Goal: Task Accomplishment & Management: Complete application form

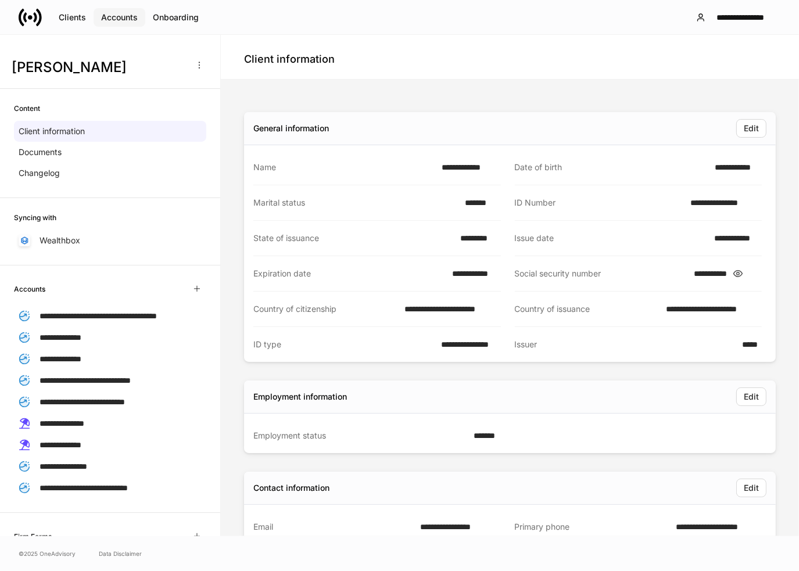
click at [128, 23] on div "Accounts" at bounding box center [119, 18] width 37 height 12
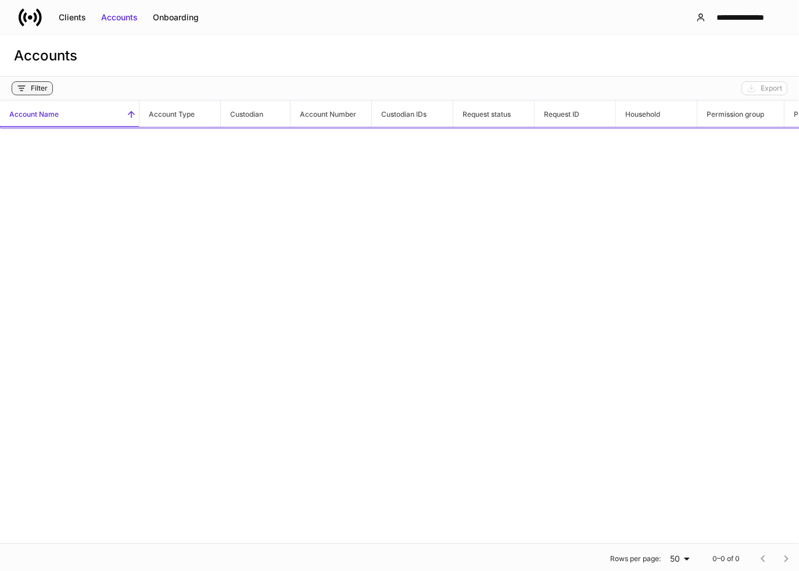
click at [37, 88] on div "Filter" at bounding box center [39, 88] width 17 height 9
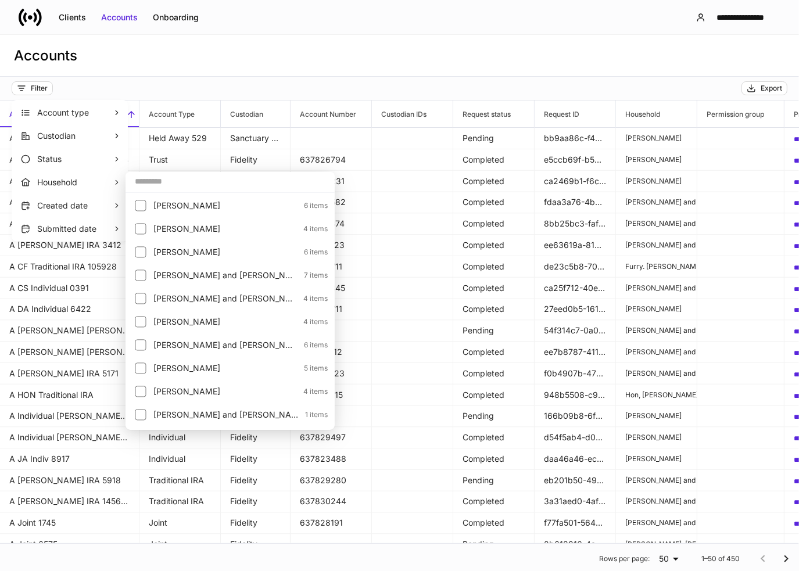
click at [158, 182] on input "text" at bounding box center [230, 181] width 209 height 21
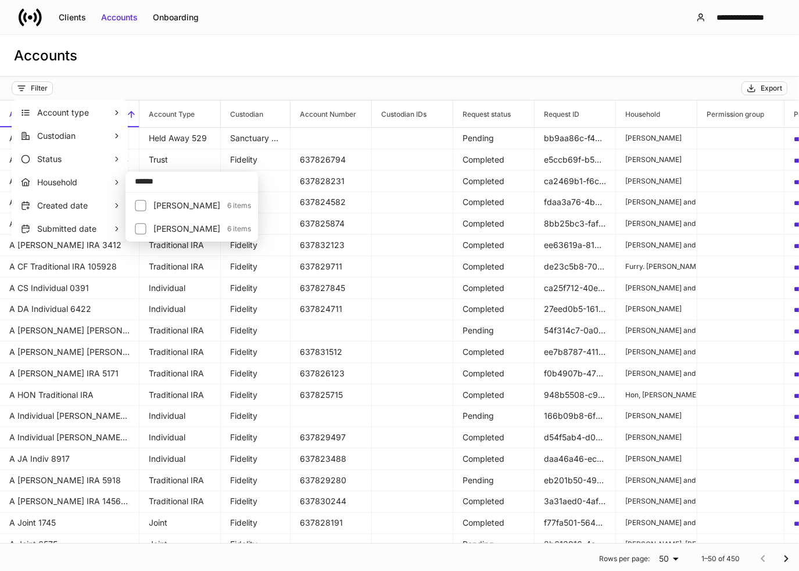
type input "******"
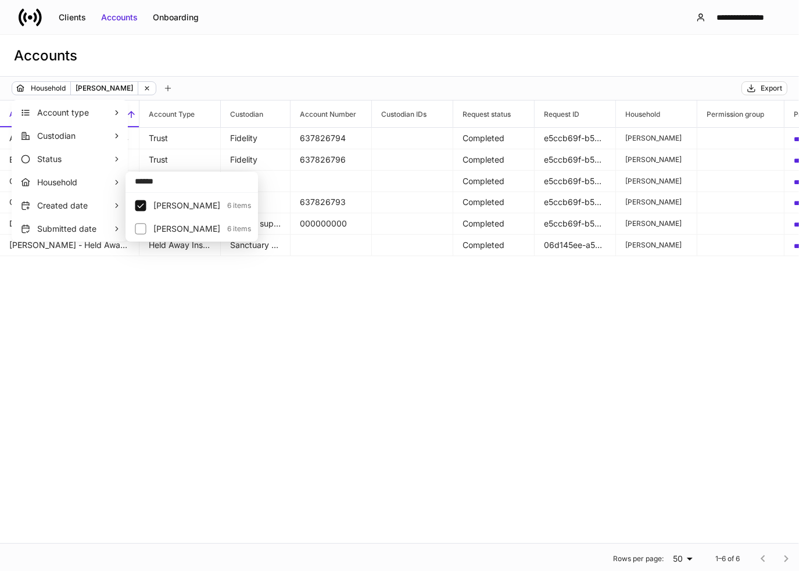
click at [278, 72] on div at bounding box center [399, 285] width 799 height 571
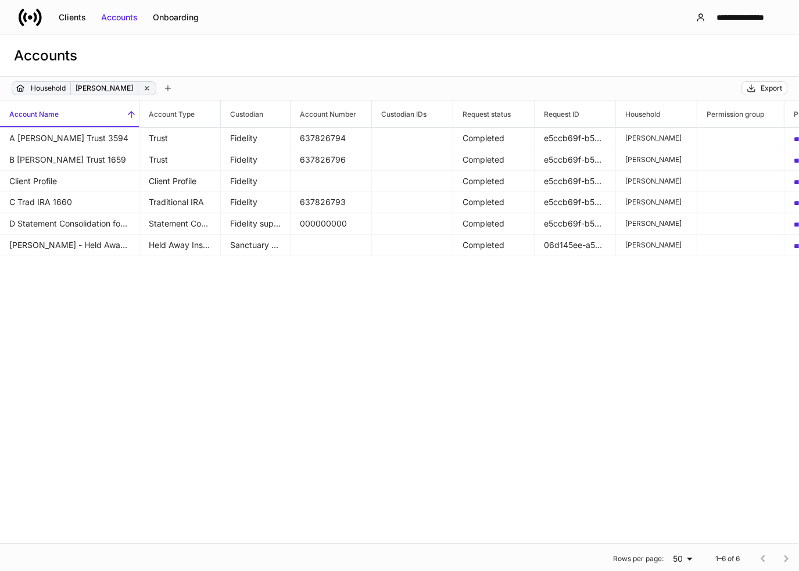
click at [138, 86] on div "Household [PERSON_NAME]" at bounding box center [84, 88] width 145 height 14
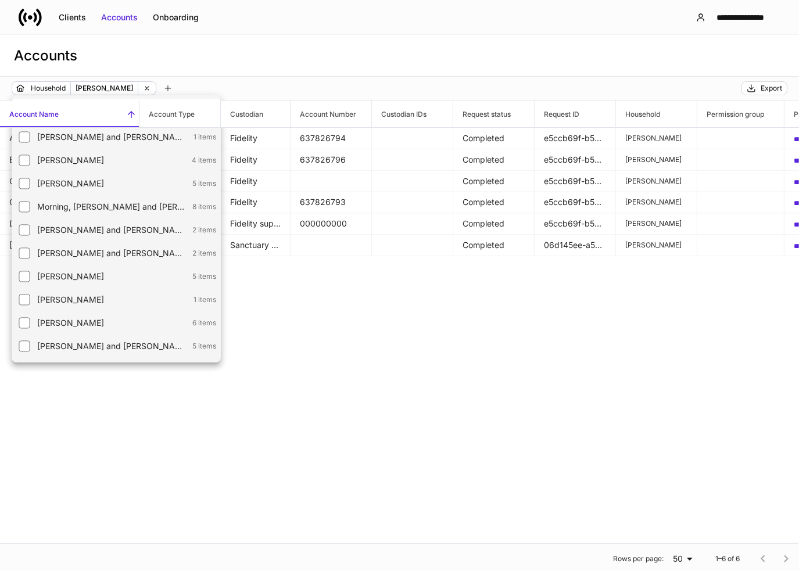
scroll to position [1394, 0]
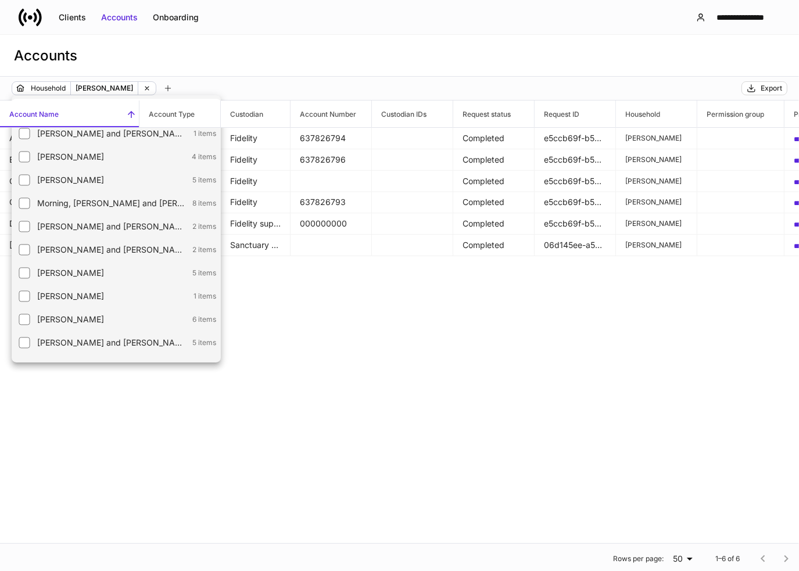
click at [153, 90] on div at bounding box center [399, 285] width 799 height 571
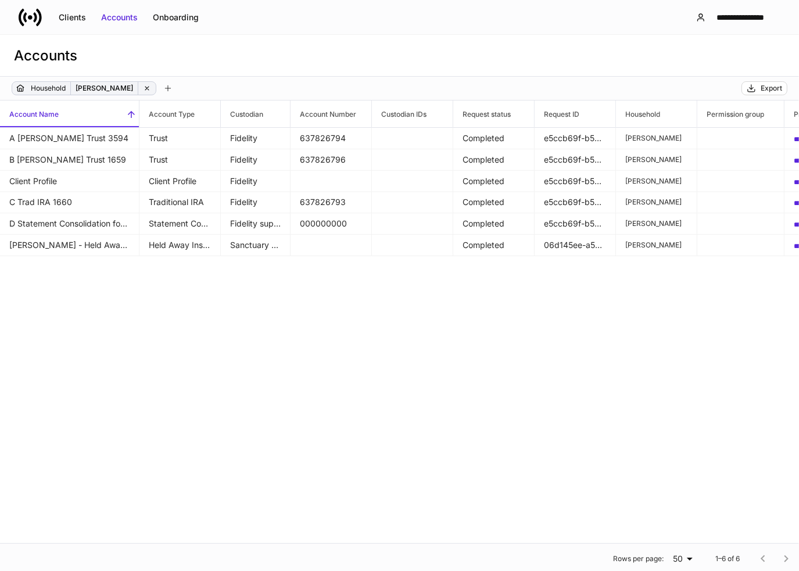
click at [143, 87] on icon at bounding box center [147, 88] width 8 height 8
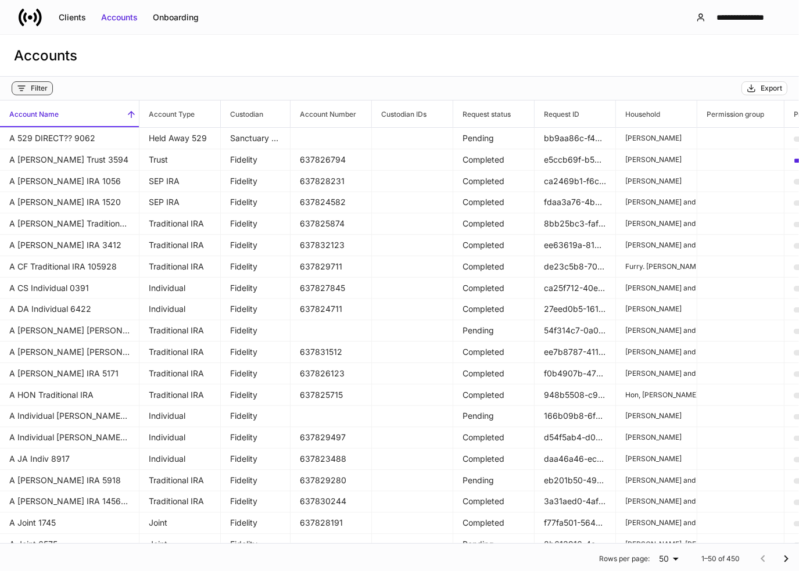
click at [38, 88] on div "Filter" at bounding box center [39, 88] width 17 height 9
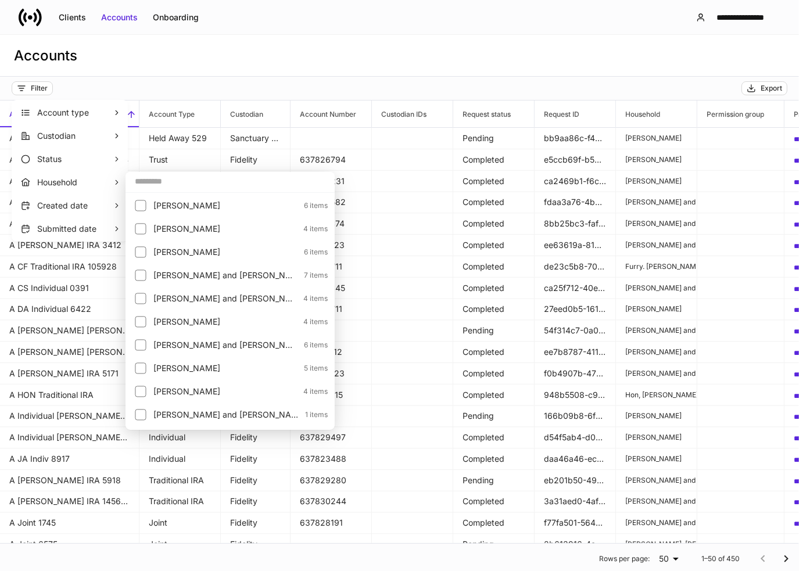
click at [136, 180] on input "text" at bounding box center [230, 181] width 209 height 21
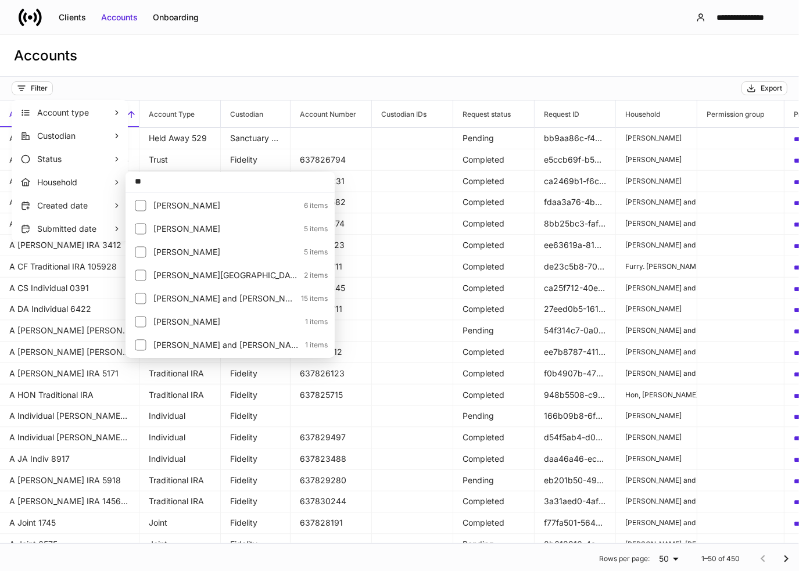
type input "**"
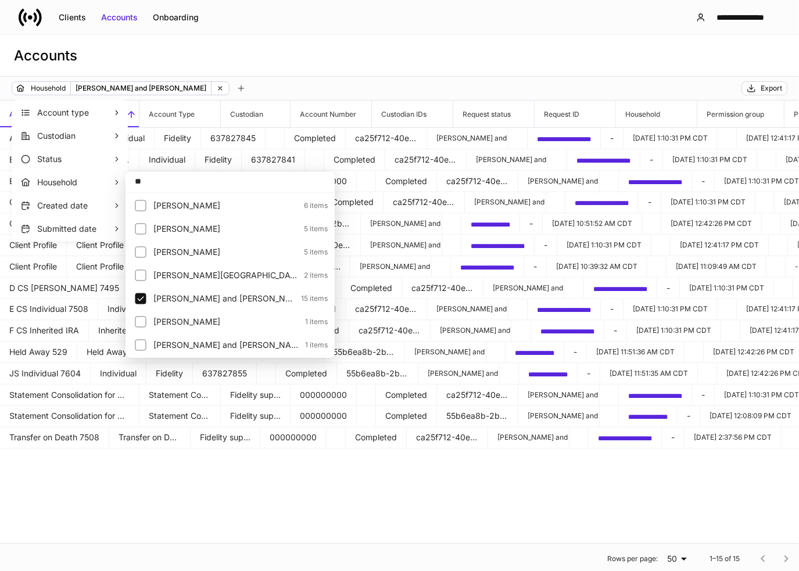
click at [243, 63] on div at bounding box center [399, 285] width 799 height 571
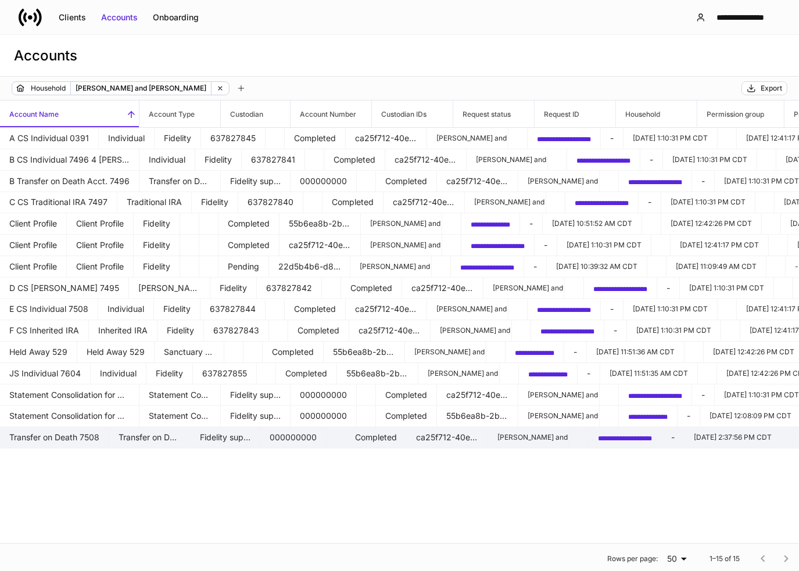
click at [109, 432] on td "Transfer on Death 7508" at bounding box center [54, 437] width 109 height 21
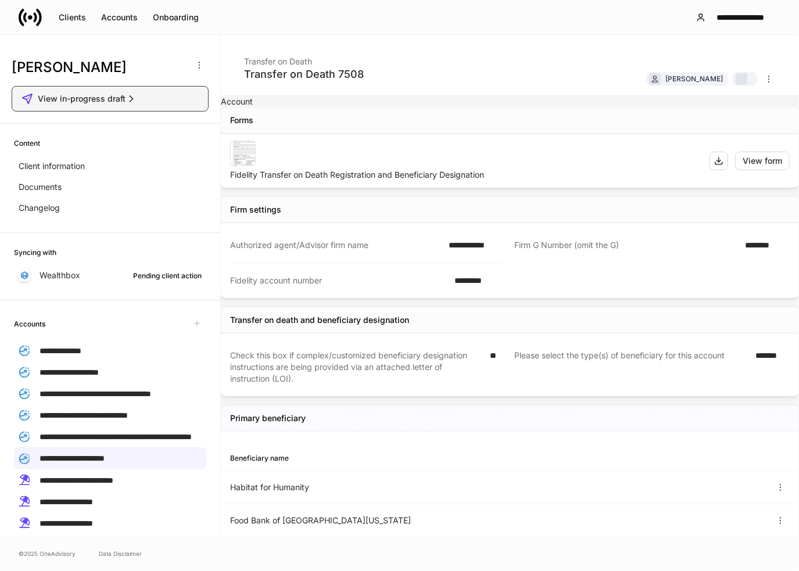
click at [119, 103] on span "View in-progress draft" at bounding box center [82, 99] width 88 height 12
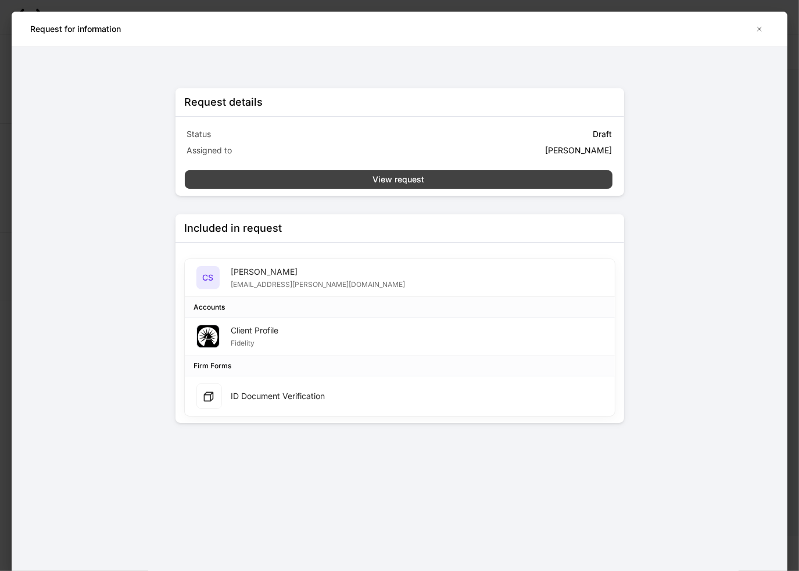
click at [392, 177] on div "View request" at bounding box center [398, 180] width 52 height 12
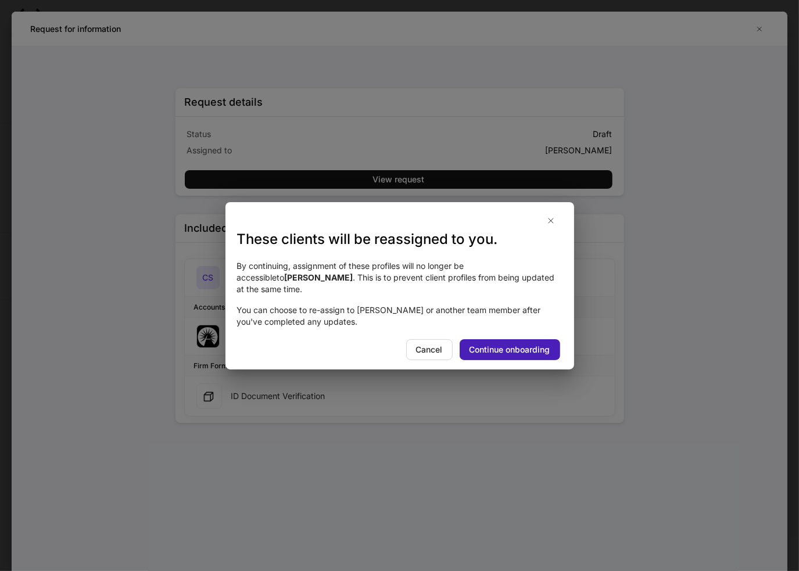
click at [497, 344] on div "Continue onboarding" at bounding box center [509, 350] width 81 height 12
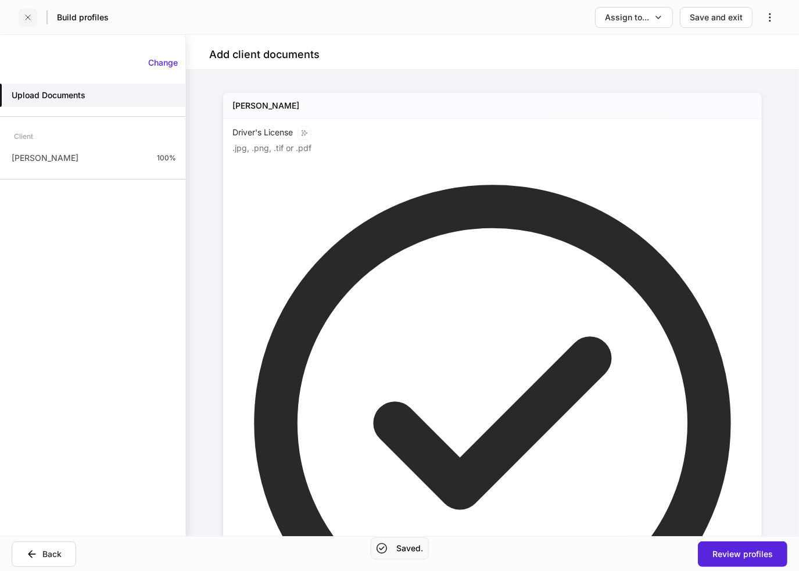
click at [30, 15] on icon "button" at bounding box center [28, 17] width 5 height 5
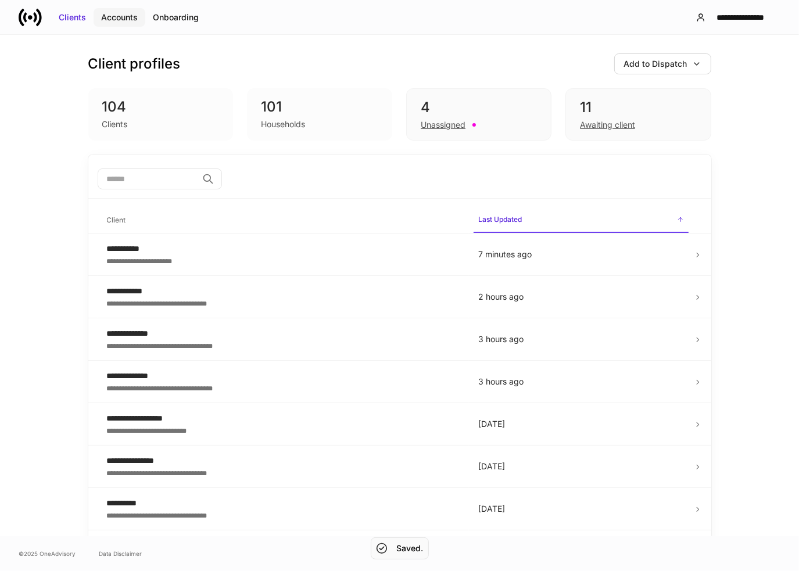
click at [116, 20] on div "Accounts" at bounding box center [119, 18] width 37 height 12
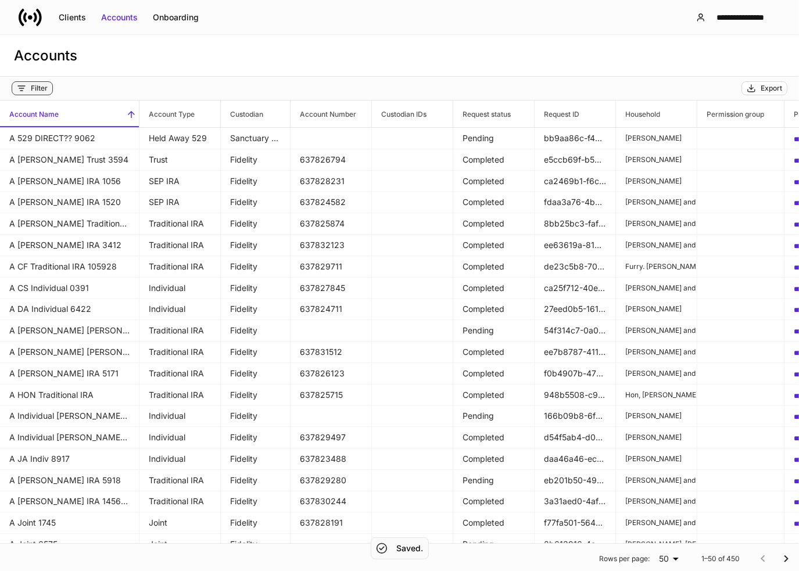
click at [42, 90] on div "Filter" at bounding box center [39, 88] width 17 height 9
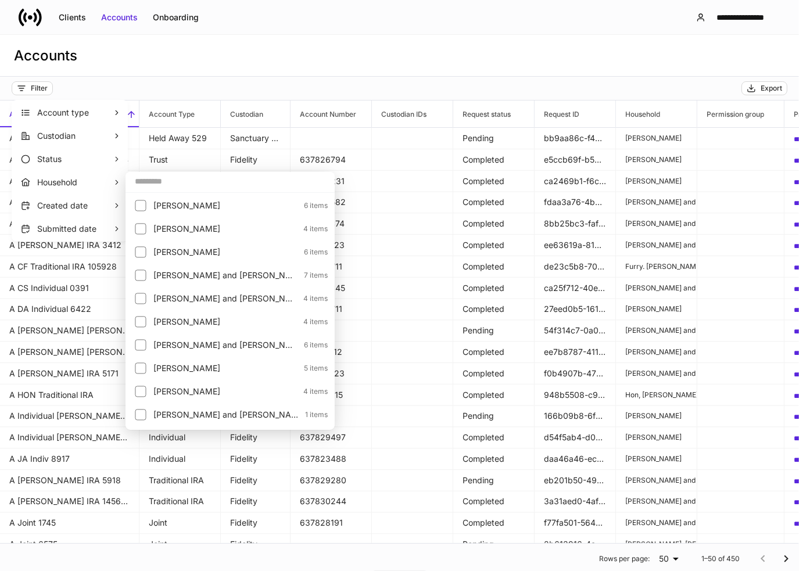
click at [174, 187] on input "text" at bounding box center [230, 181] width 209 height 21
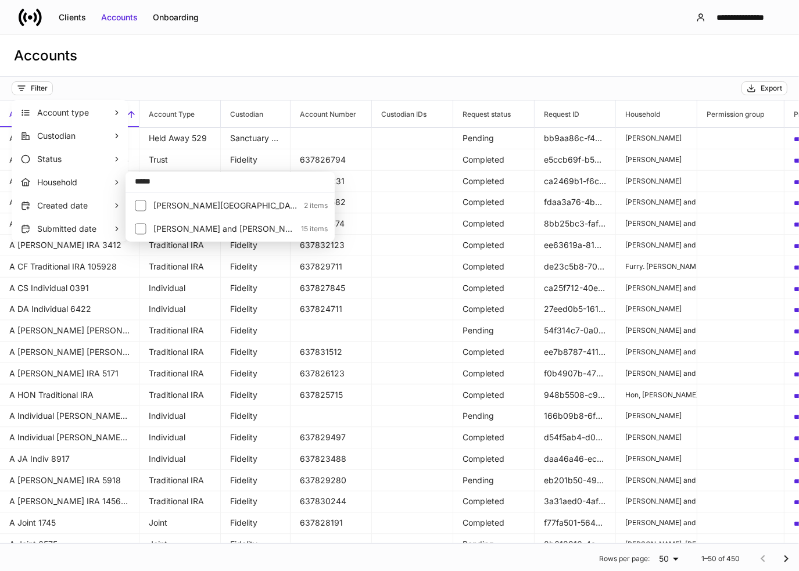
type input "*****"
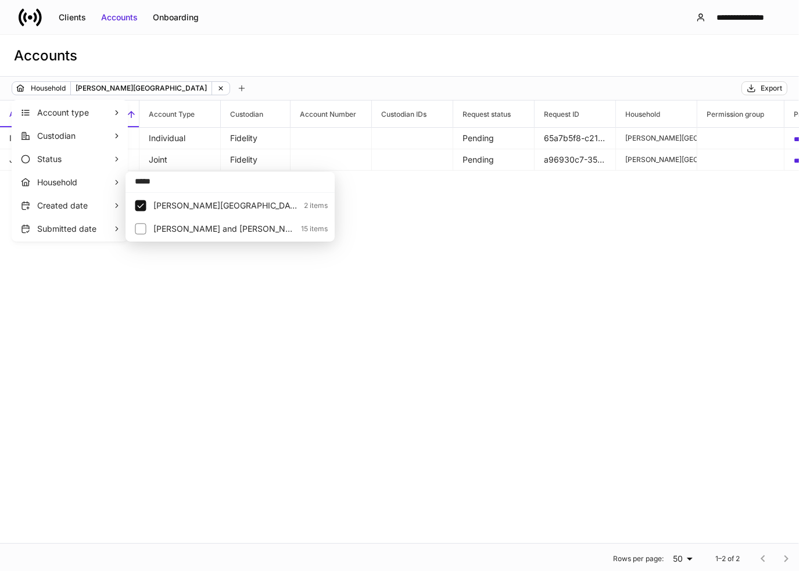
click at [281, 73] on div at bounding box center [399, 285] width 799 height 571
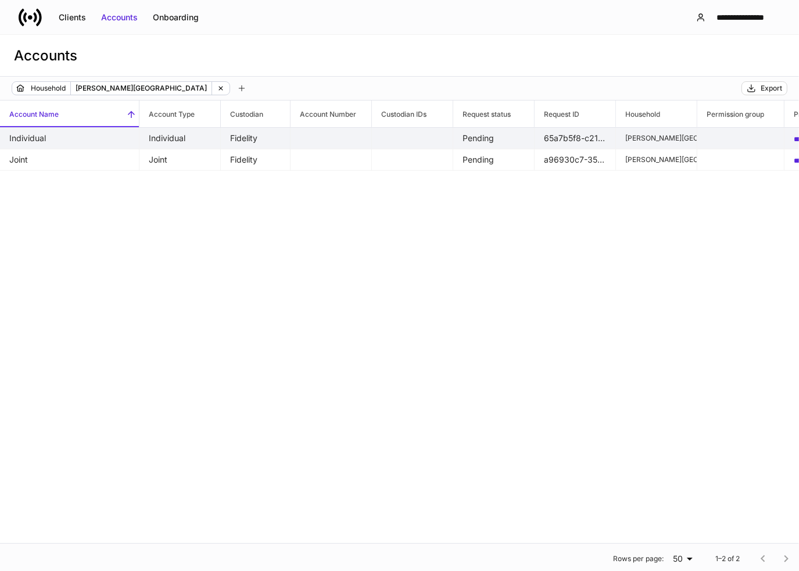
click at [182, 139] on td "Individual" at bounding box center [179, 138] width 81 height 21
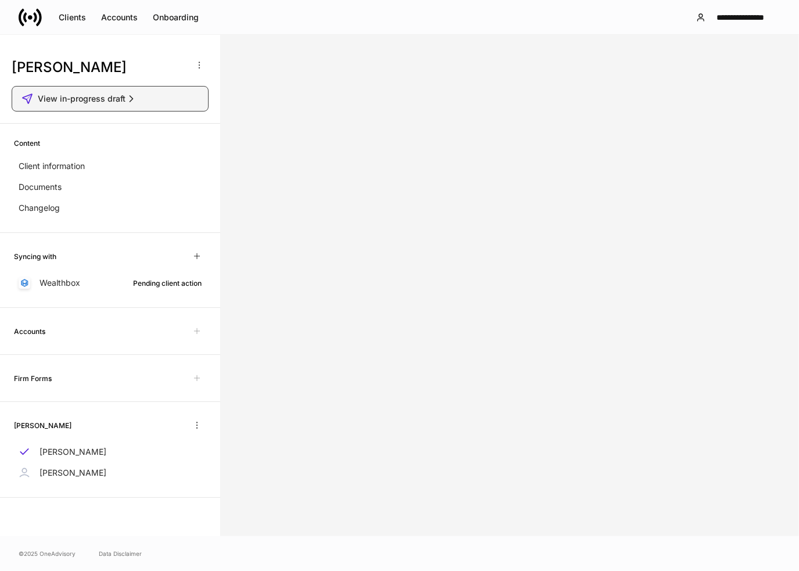
click at [128, 92] on button "View in-progress draft" at bounding box center [110, 99] width 197 height 26
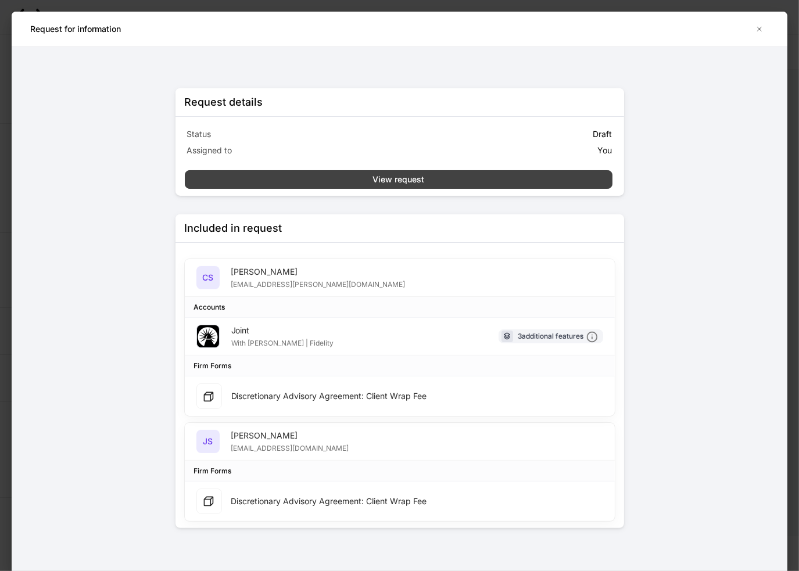
click at [329, 186] on button "View request" at bounding box center [399, 179] width 428 height 19
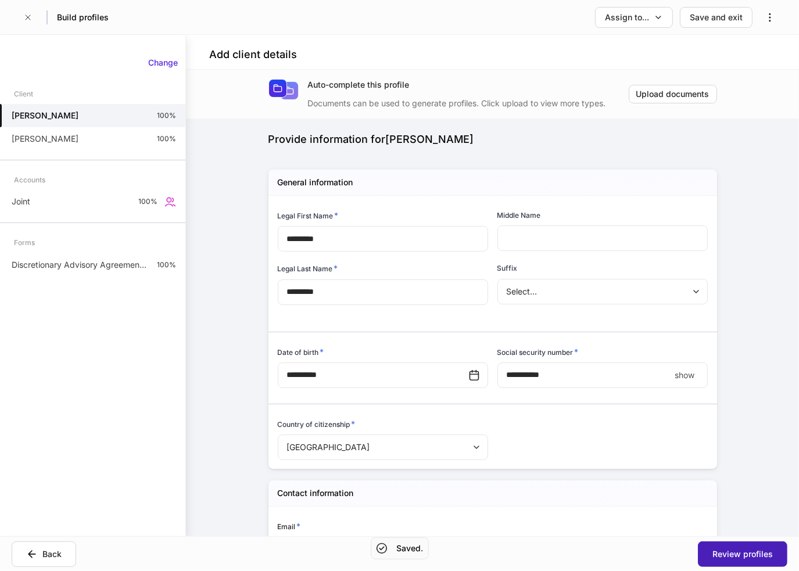
click at [745, 550] on div "Review profiles" at bounding box center [742, 554] width 60 height 12
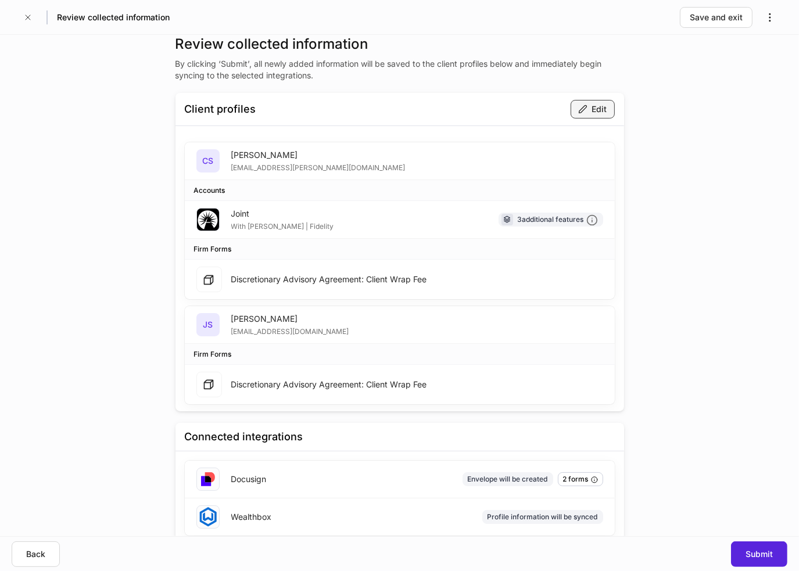
click at [581, 111] on icon "button" at bounding box center [582, 109] width 9 height 9
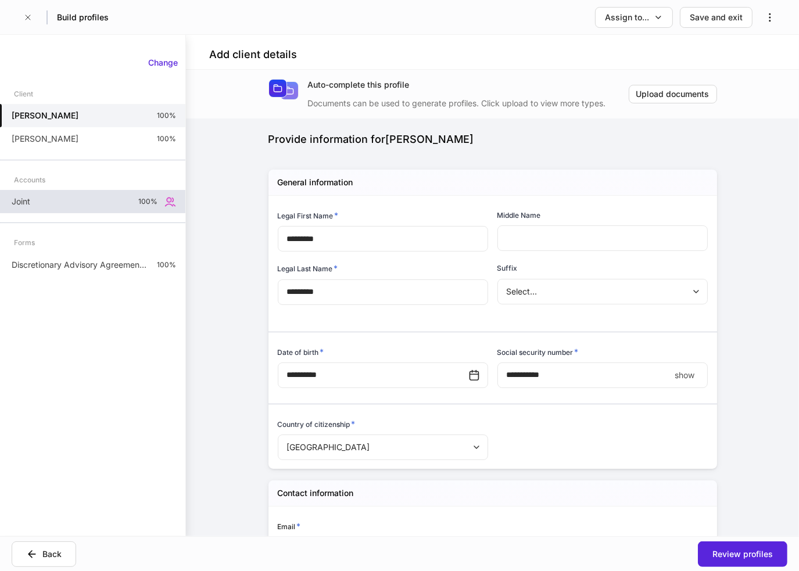
click at [105, 207] on div "Joint 100%" at bounding box center [92, 201] width 185 height 23
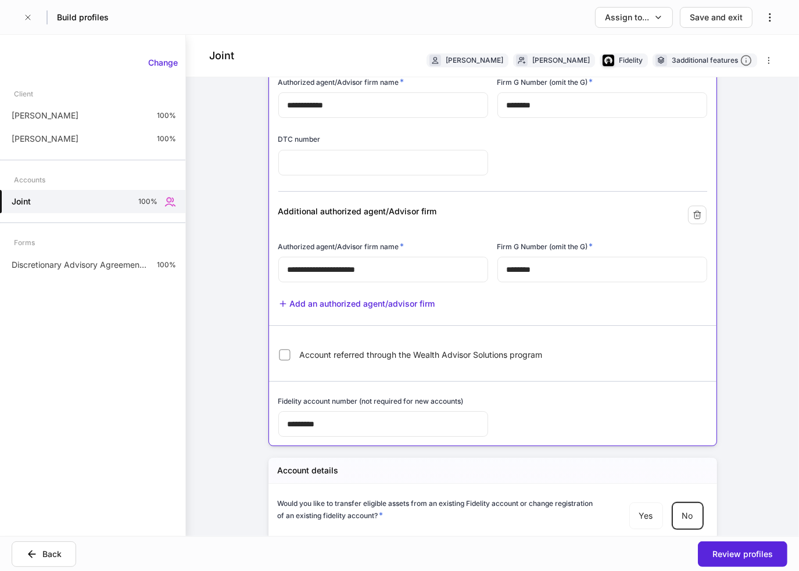
scroll to position [116, 0]
